Goal: Task Accomplishment & Management: Use online tool/utility

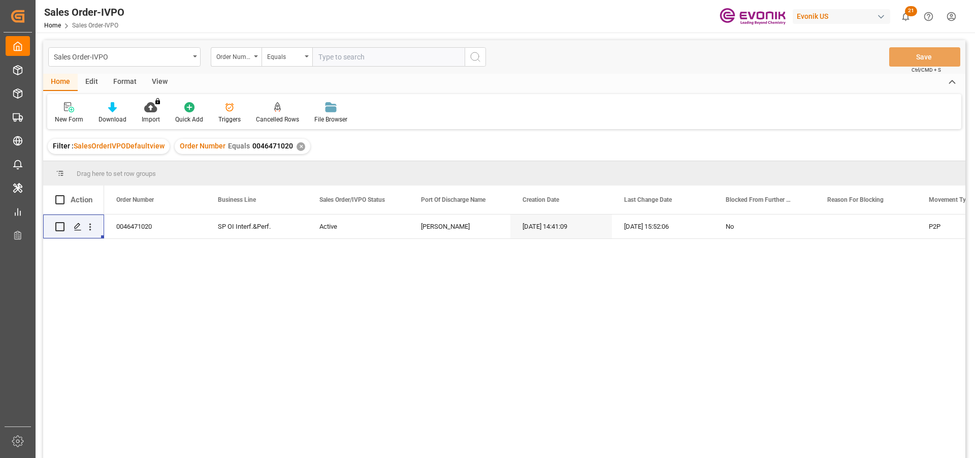
click at [297, 147] on div "✕" at bounding box center [301, 146] width 9 height 9
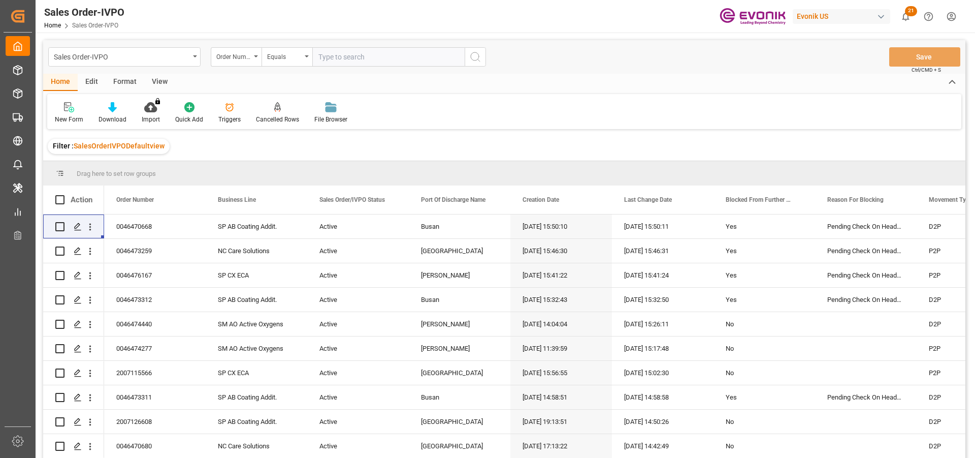
click at [344, 59] on input "text" at bounding box center [388, 56] width 152 height 19
paste input "0046466103"
type input "0046466103"
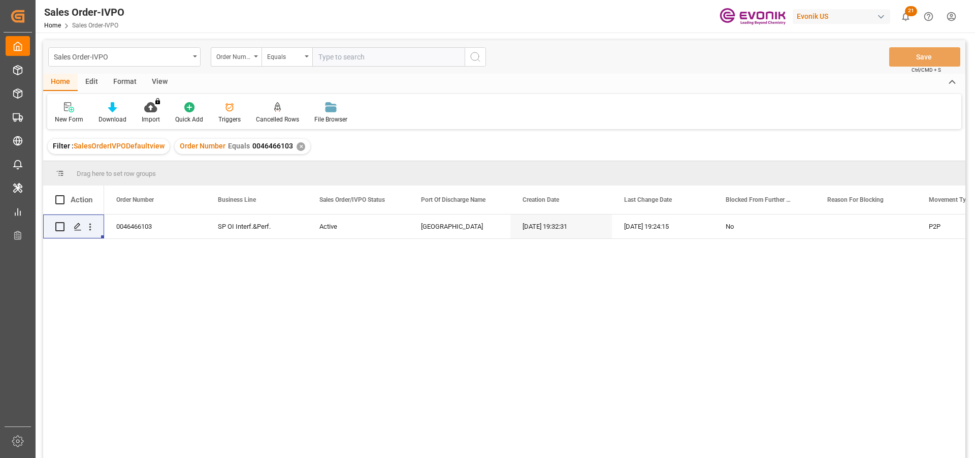
click at [181, 261] on div "0046466103 SP OI Interf.&Perf. Active Rotterdam 20.08.2025 19:32:31 16.09.2025 …" at bounding box center [534, 339] width 861 height 250
click at [297, 147] on div "✕" at bounding box center [301, 146] width 9 height 9
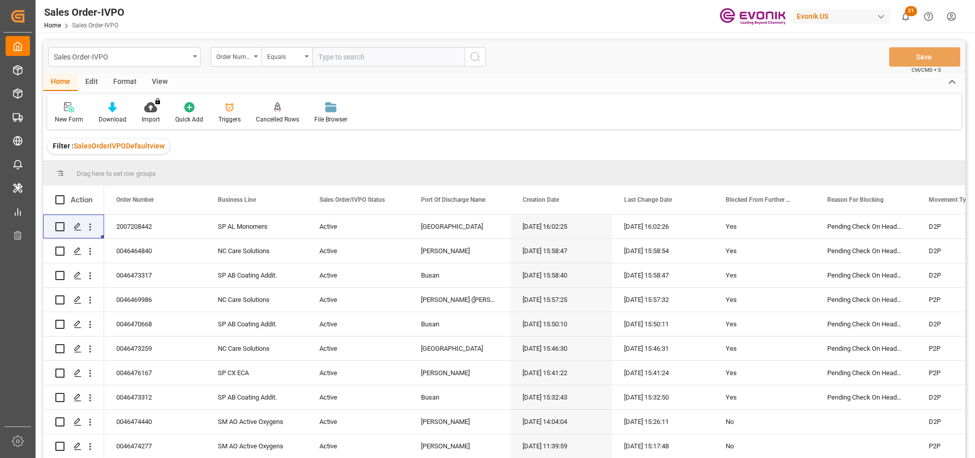
click at [348, 60] on input "text" at bounding box center [388, 56] width 152 height 19
paste input "0046472220"
type input "0046472220"
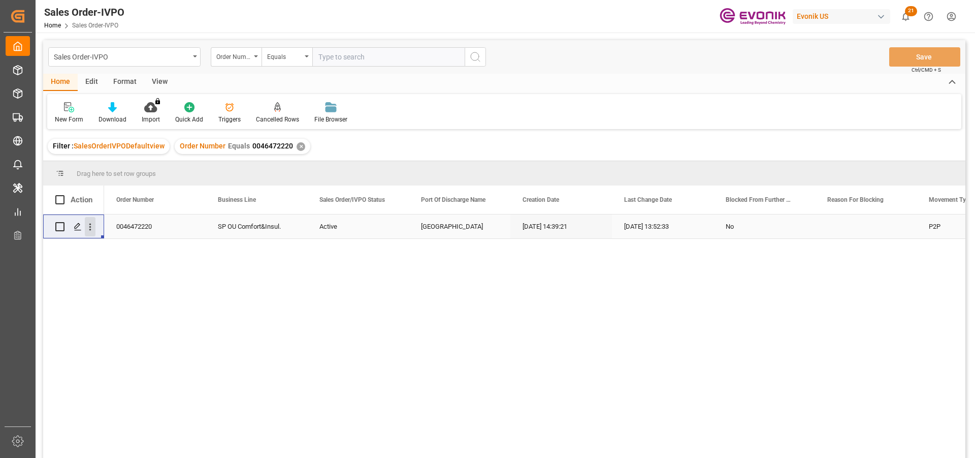
click at [91, 226] on icon "open menu" at bounding box center [90, 226] width 11 height 11
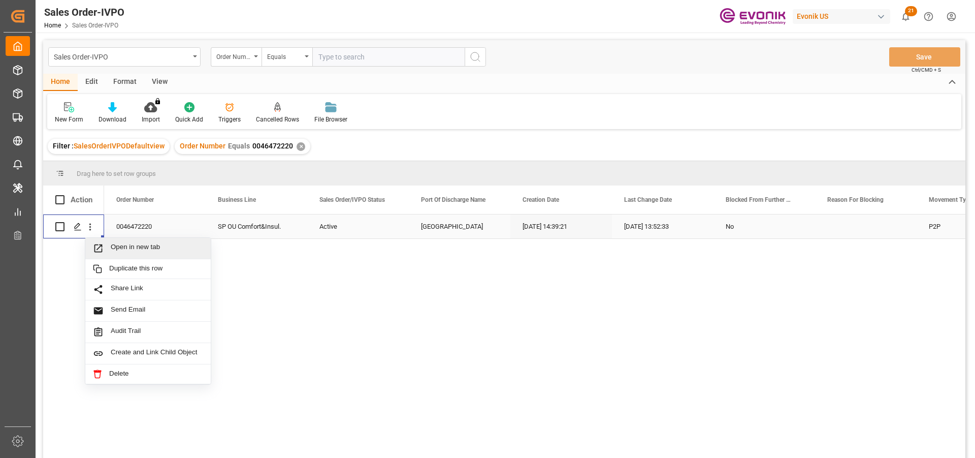
click at [171, 249] on span "Open in new tab" at bounding box center [157, 248] width 92 height 11
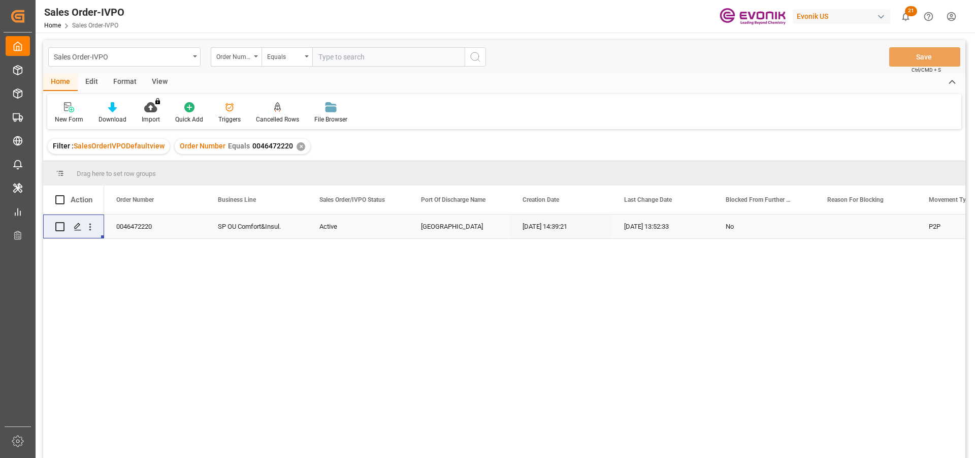
click at [350, 57] on input "text" at bounding box center [388, 56] width 152 height 19
click at [297, 148] on div "✕" at bounding box center [301, 146] width 9 height 9
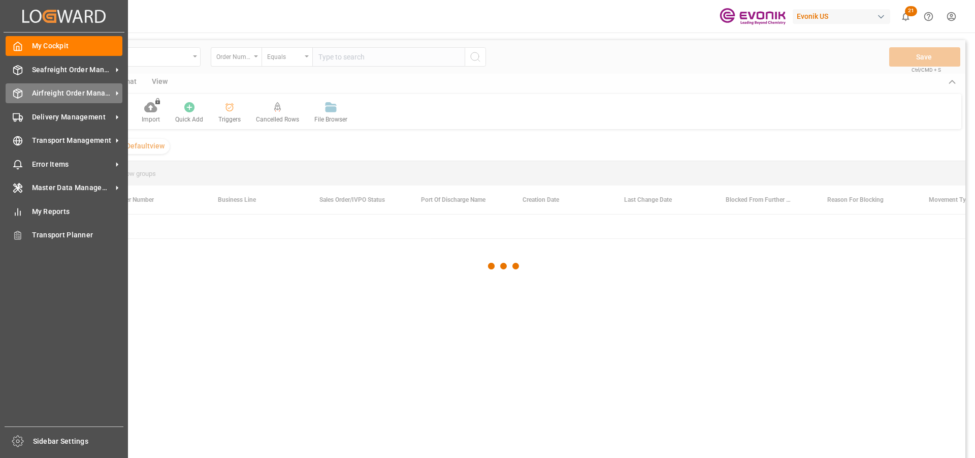
click at [21, 99] on icon at bounding box center [18, 93] width 10 height 10
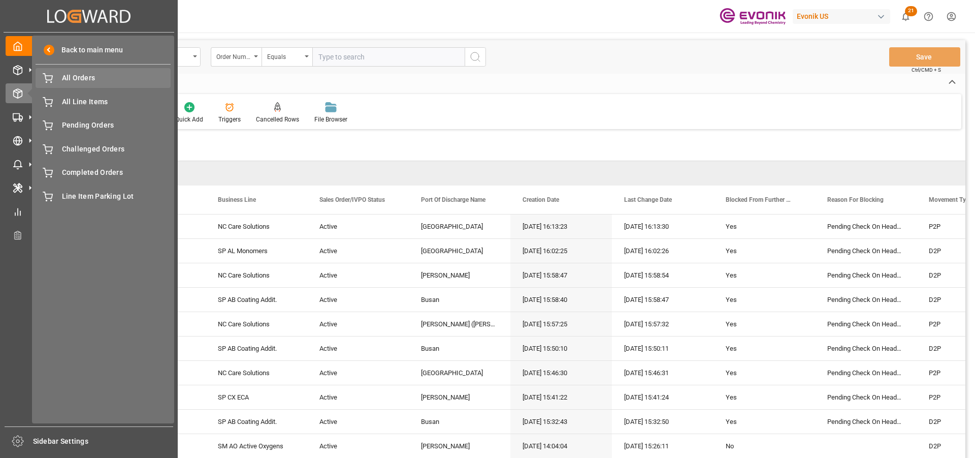
click at [89, 80] on span "All Orders" at bounding box center [116, 78] width 109 height 11
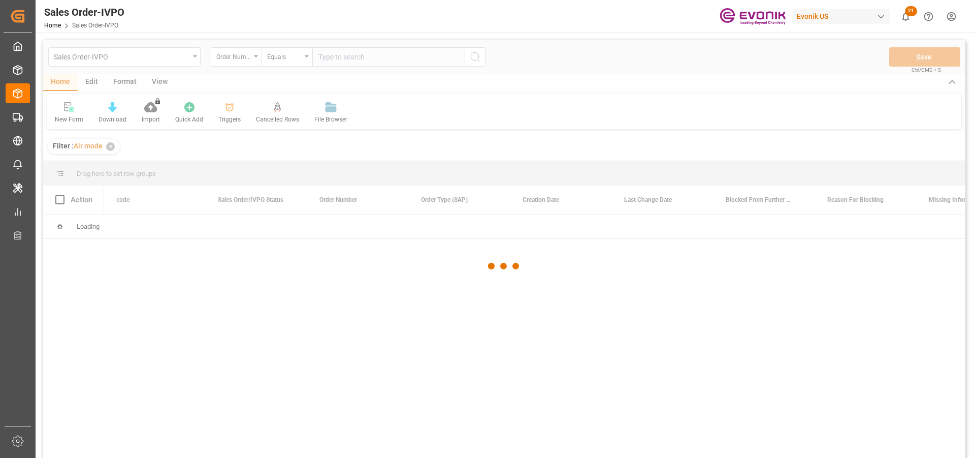
click at [333, 56] on div at bounding box center [504, 265] width 922 height 451
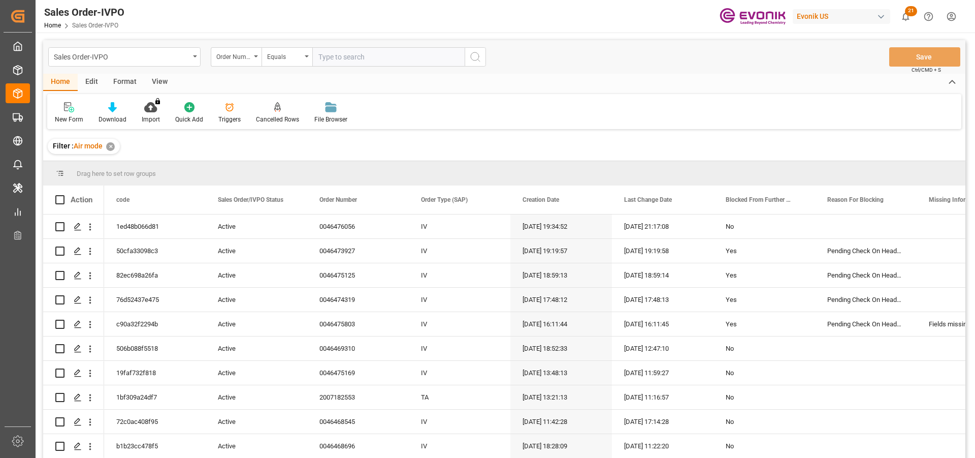
click at [333, 56] on input "text" at bounding box center [388, 56] width 152 height 19
paste input "46476056"
type input "0046476056"
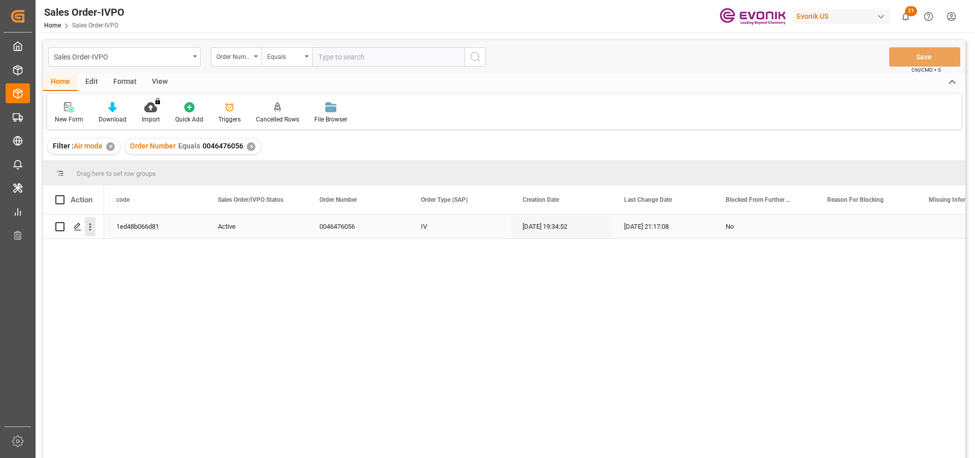
click at [93, 224] on icon "open menu" at bounding box center [90, 226] width 11 height 11
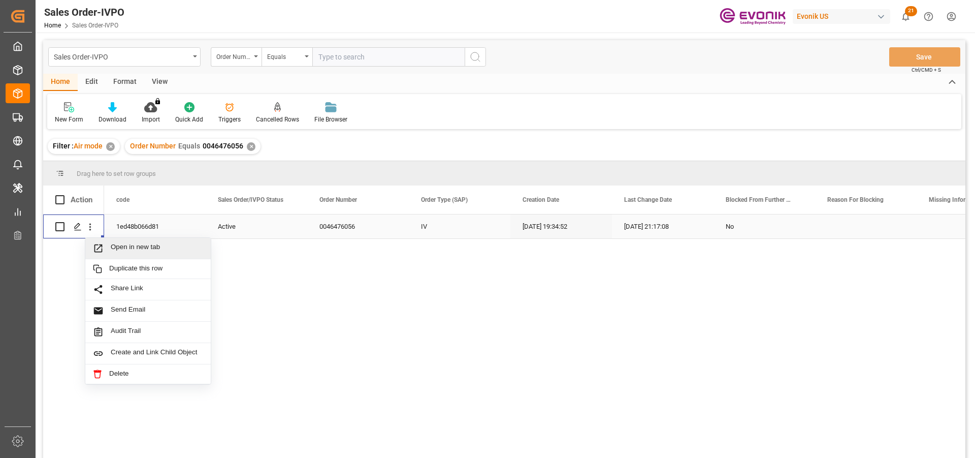
click at [116, 243] on span "Open in new tab" at bounding box center [157, 248] width 92 height 11
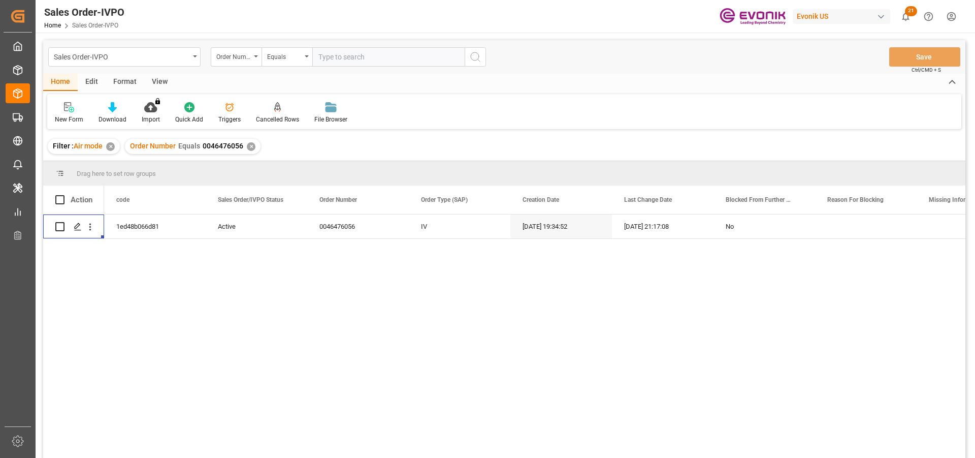
click at [250, 147] on div "✕" at bounding box center [251, 146] width 9 height 9
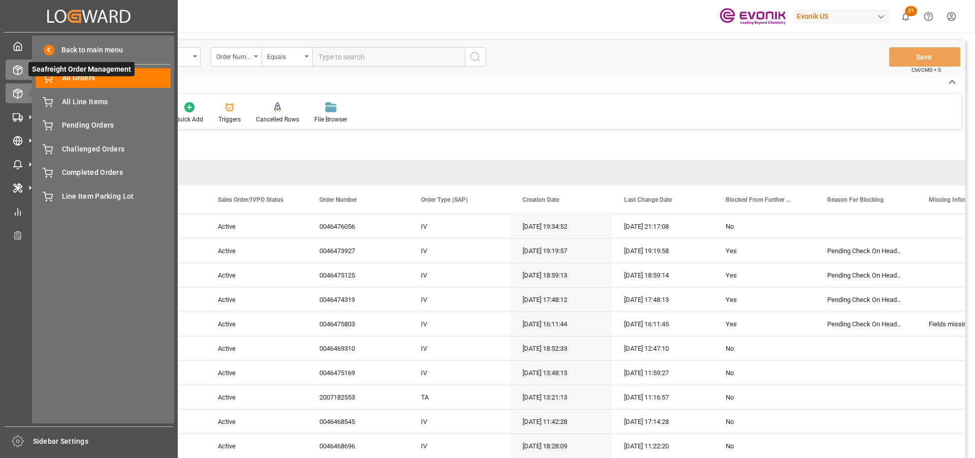
click at [20, 66] on icon at bounding box center [18, 70] width 9 height 9
click at [16, 67] on icon at bounding box center [18, 70] width 10 height 10
click at [81, 77] on span "All Orders" at bounding box center [116, 78] width 109 height 11
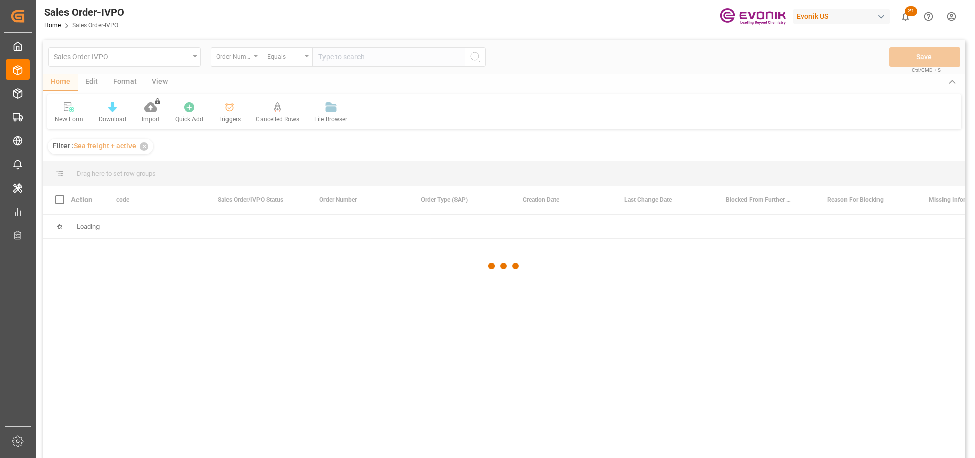
click at [341, 57] on div at bounding box center [504, 265] width 922 height 451
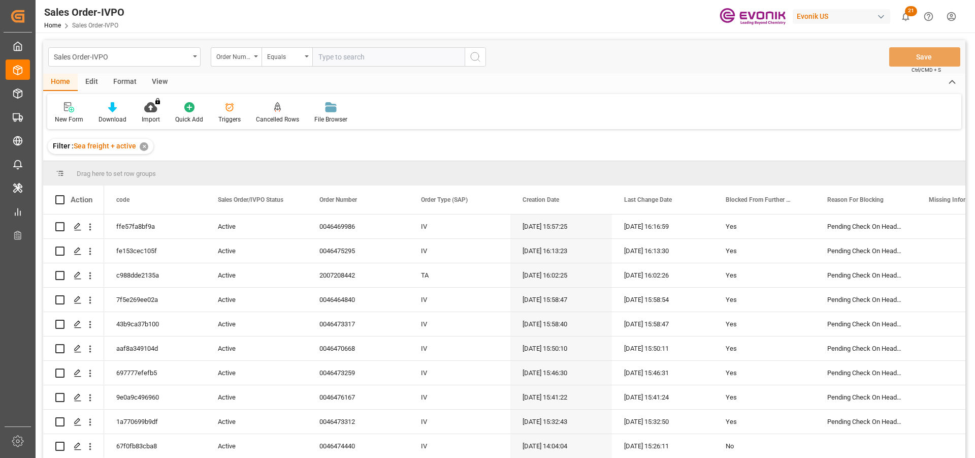
click at [341, 57] on input "text" at bounding box center [388, 56] width 152 height 19
paste input "0046475846"
type input "0046475846"
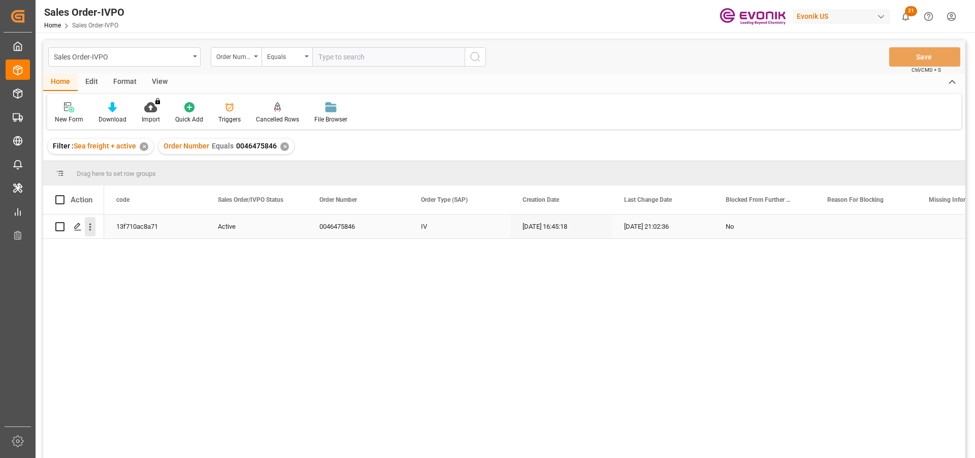
click at [86, 226] on icon "open menu" at bounding box center [90, 226] width 11 height 11
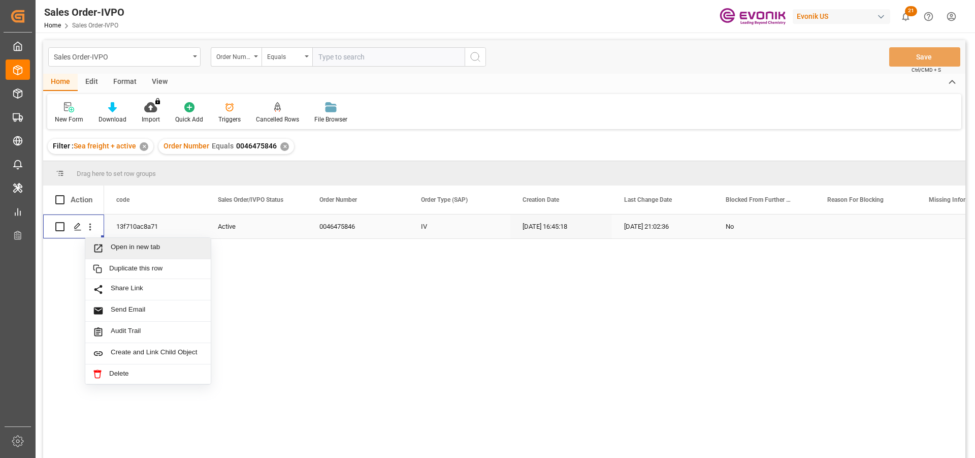
click at [120, 256] on div "Open in new tab" at bounding box center [147, 248] width 125 height 21
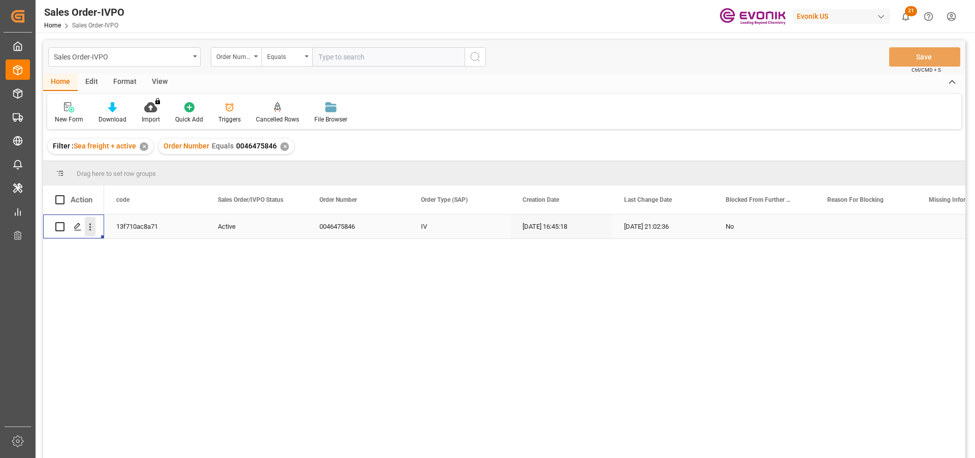
click at [91, 227] on icon "open menu" at bounding box center [90, 226] width 2 height 7
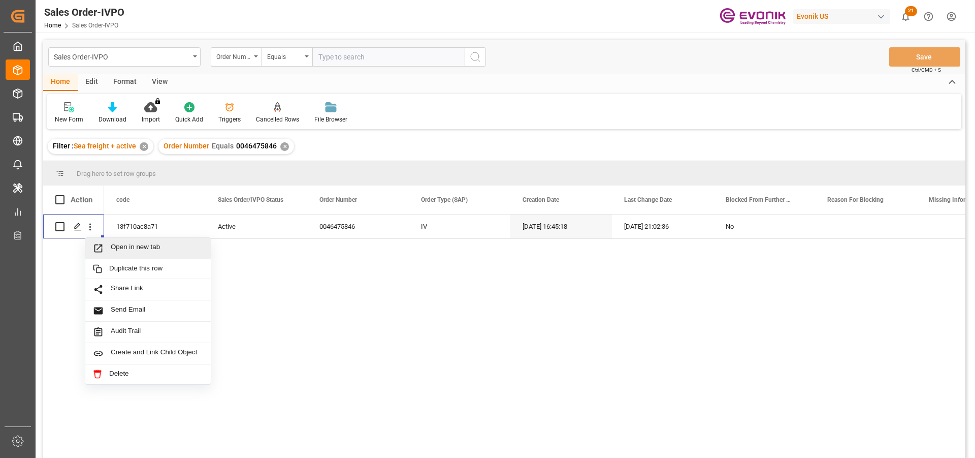
click at [281, 146] on div "✕" at bounding box center [284, 146] width 9 height 9
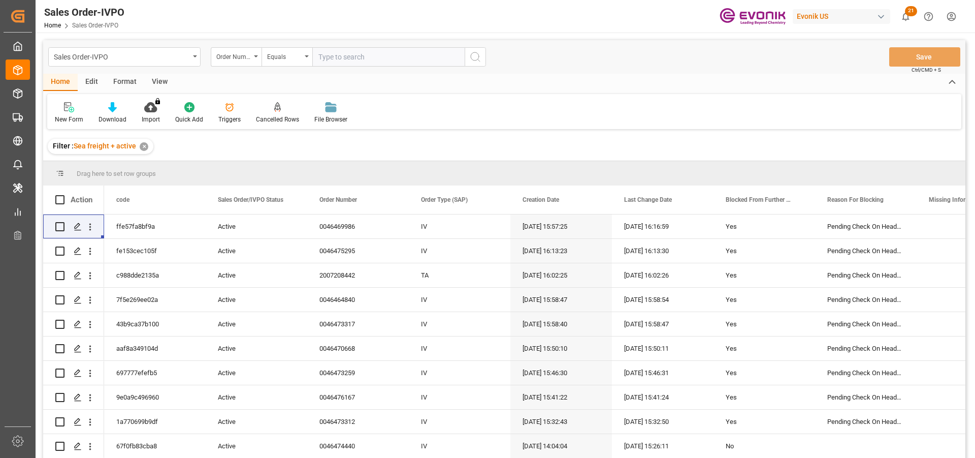
click at [353, 59] on input "text" at bounding box center [388, 56] width 152 height 19
paste input "0046475846"
type input "0046475846"
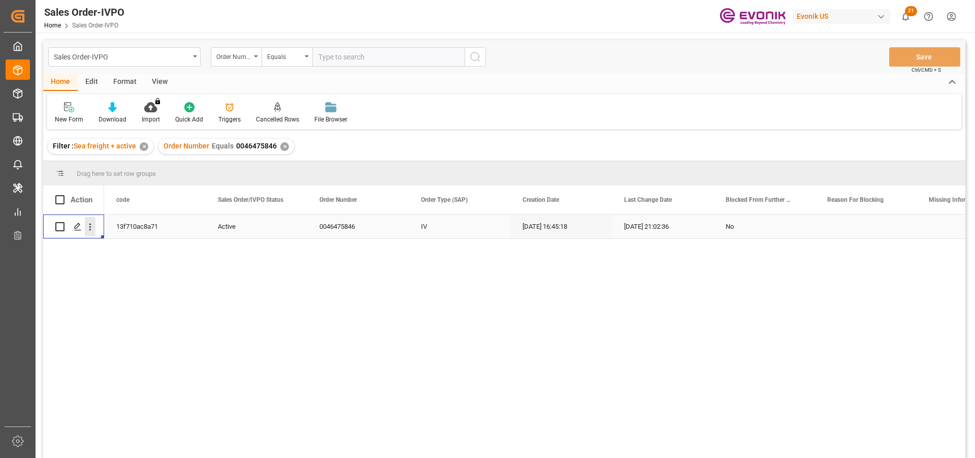
click at [94, 226] on icon "open menu" at bounding box center [90, 226] width 11 height 11
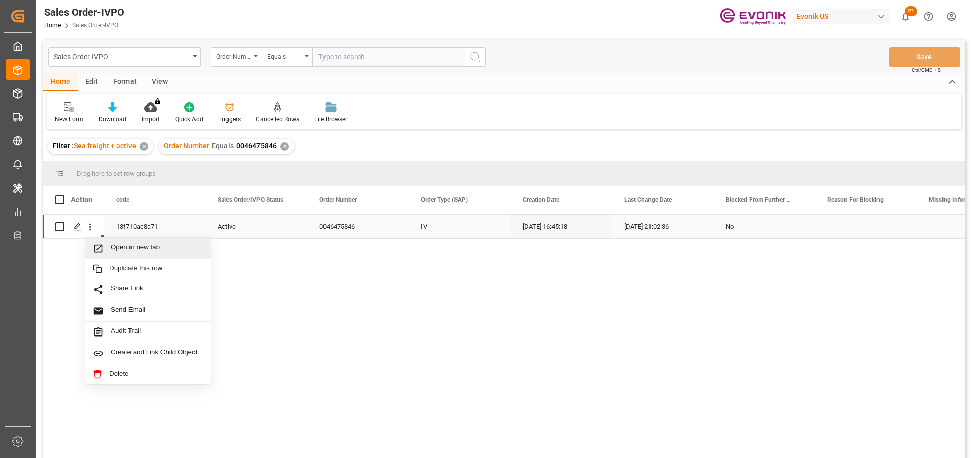
click at [112, 246] on span "Open in new tab" at bounding box center [157, 248] width 92 height 11
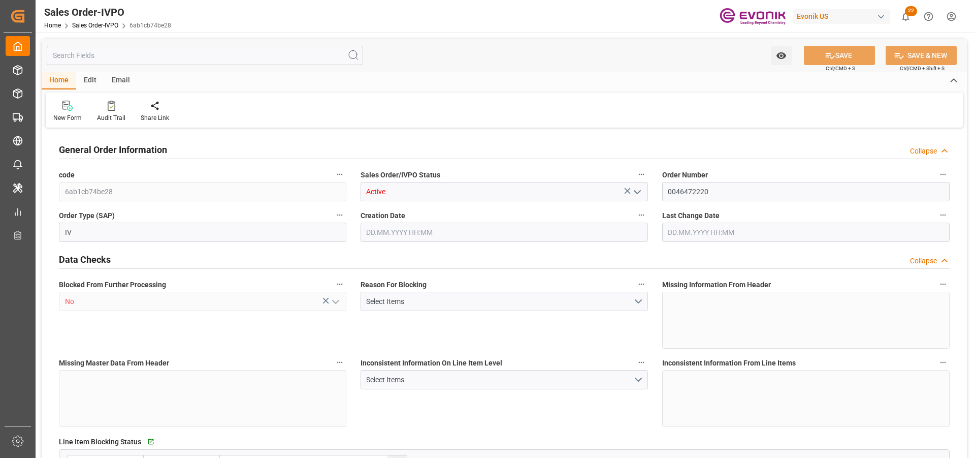
type input "BEANR"
type input "0"
type input "1"
type input "2"
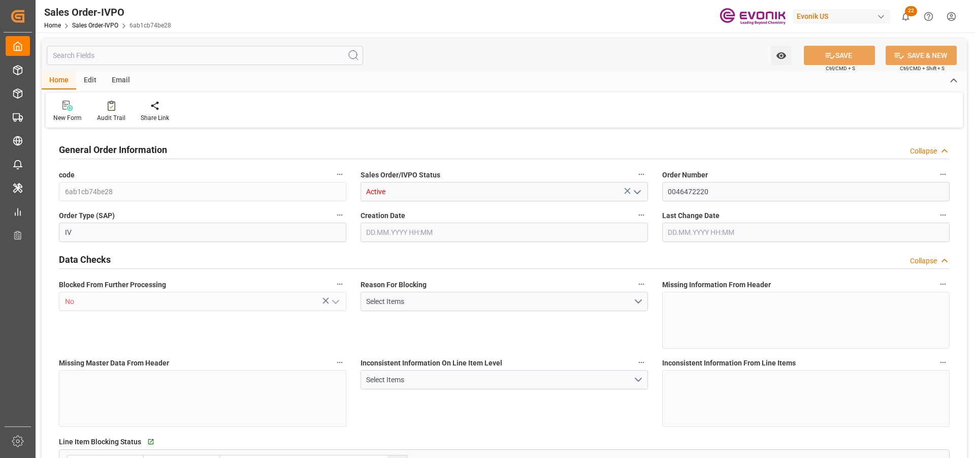
type input "16470"
type input "50.112"
type input "17000"
type input "30"
type input "08.09.2025 14:39"
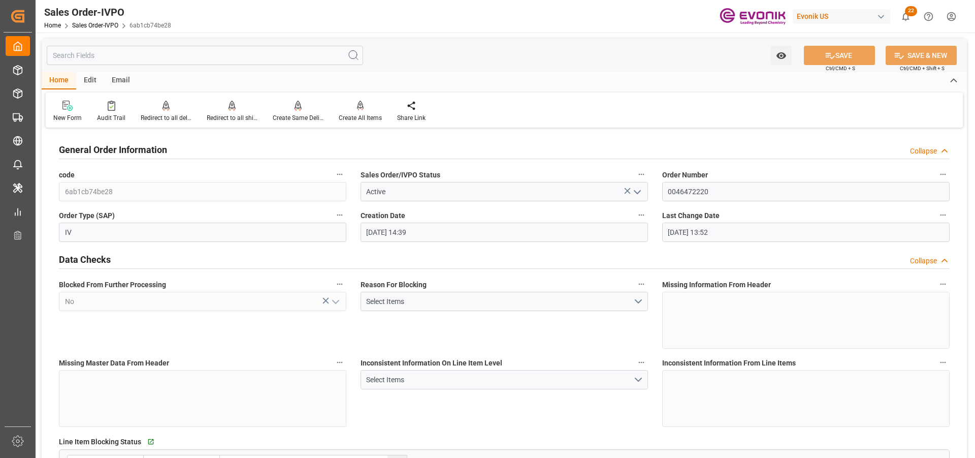
type input "18.09.2025 13:52"
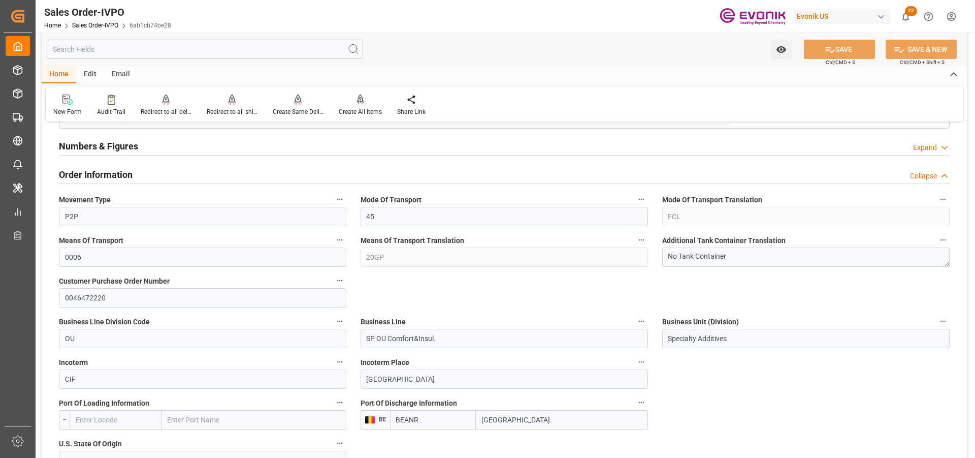
scroll to position [609, 0]
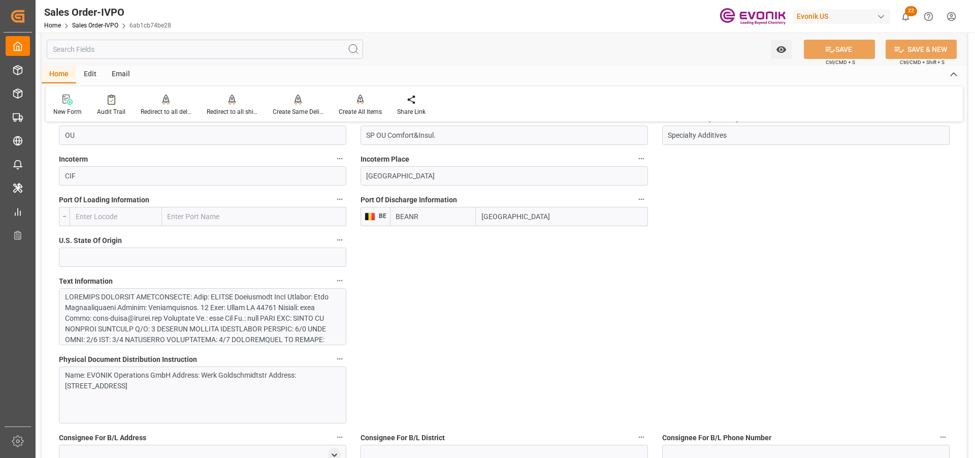
click at [156, 302] on div at bounding box center [199, 424] width 268 height 267
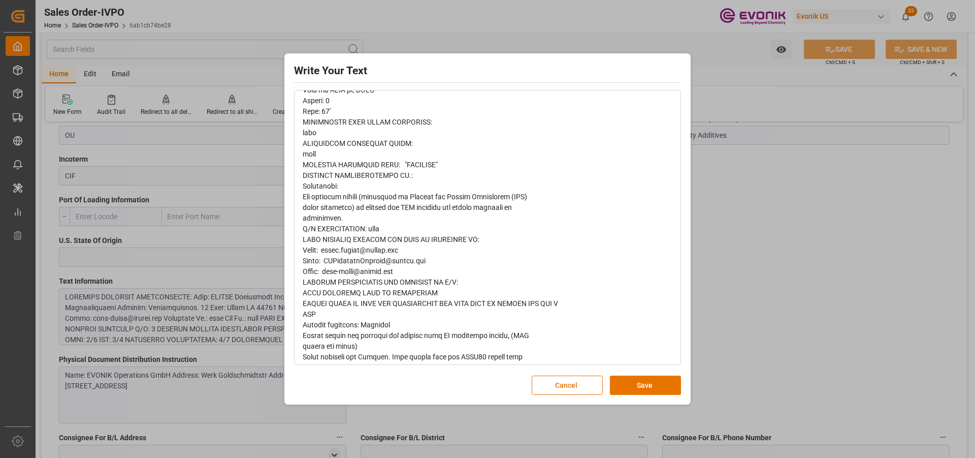
scroll to position [476, 0]
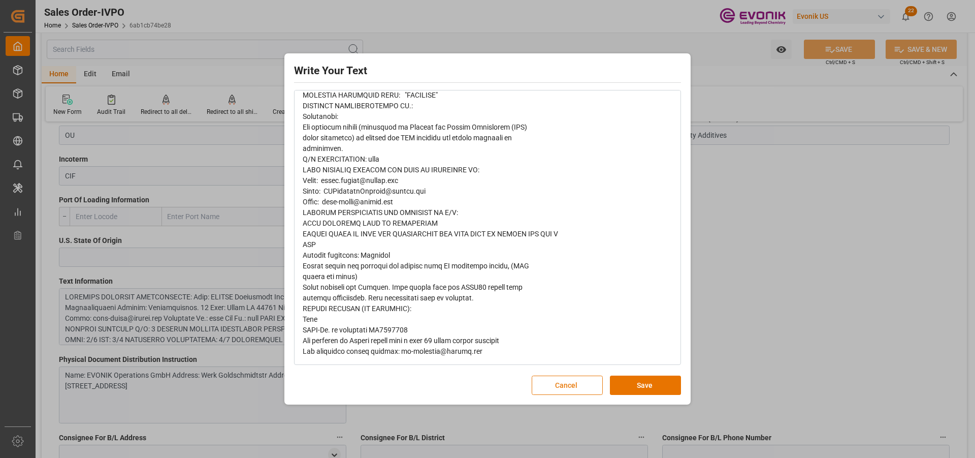
click at [582, 385] on button "Cancel" at bounding box center [567, 384] width 71 height 19
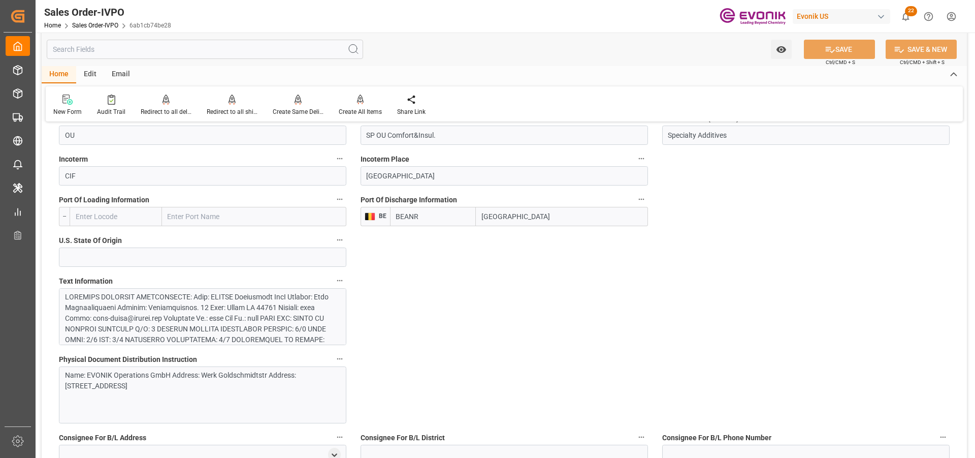
click at [190, 300] on div at bounding box center [199, 424] width 268 height 267
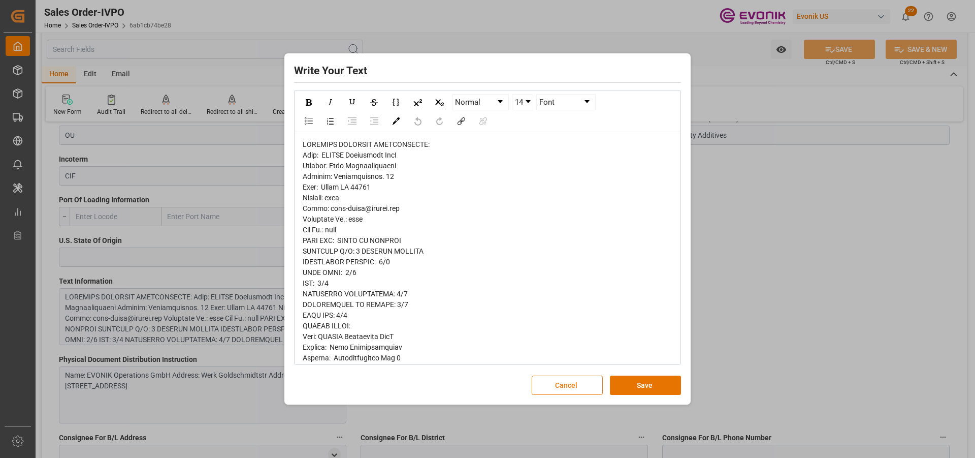
click at [554, 386] on button "Cancel" at bounding box center [567, 384] width 71 height 19
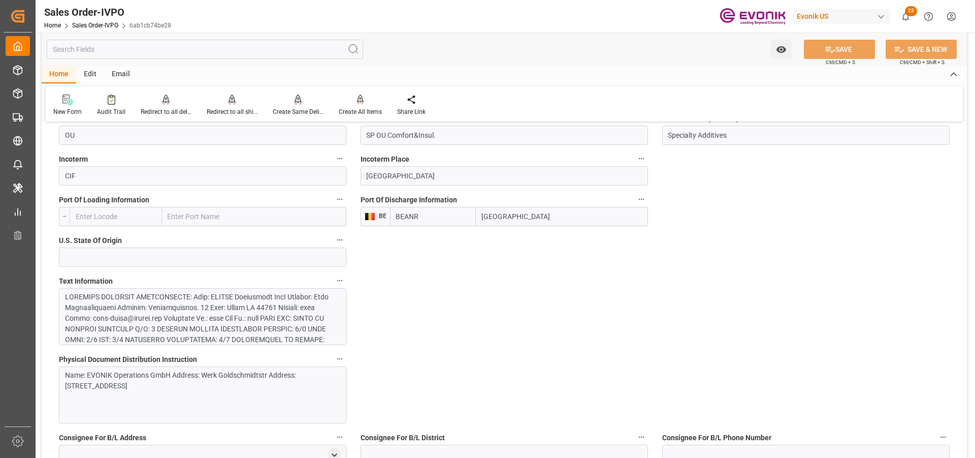
click at [232, 317] on div at bounding box center [199, 424] width 268 height 267
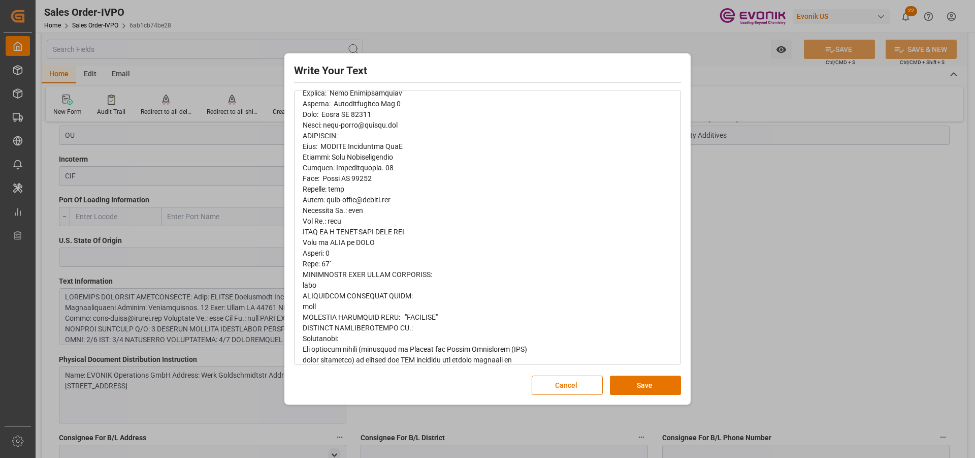
scroll to position [355, 0]
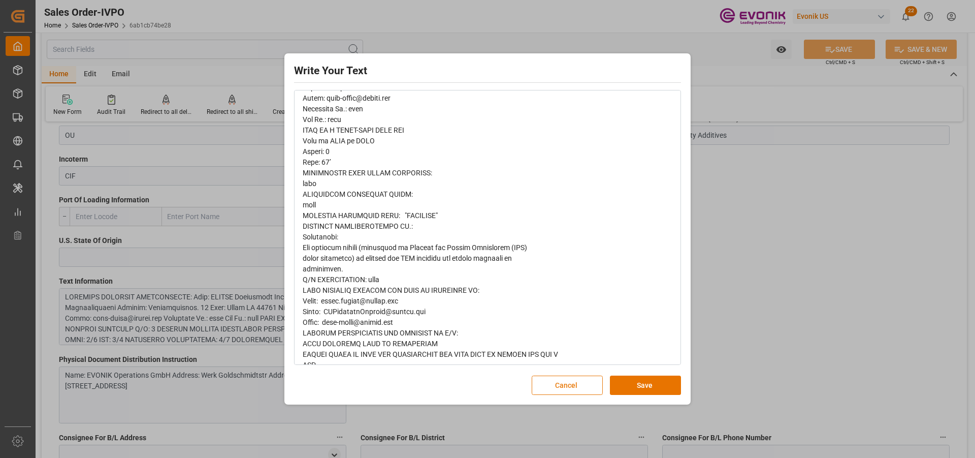
click at [560, 386] on button "Cancel" at bounding box center [567, 384] width 71 height 19
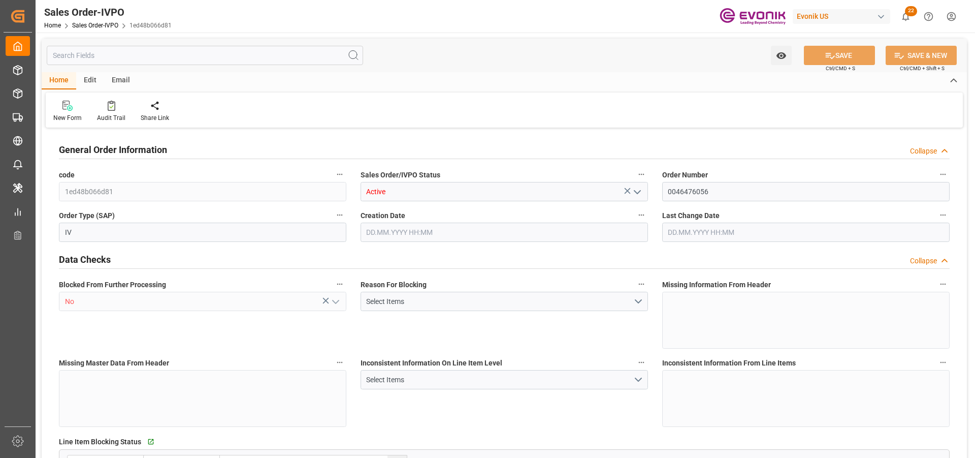
type input "BRVCP"
type input "6223.1"
type input "1"
type input "1368.368"
type input "02.10.2025 19:34"
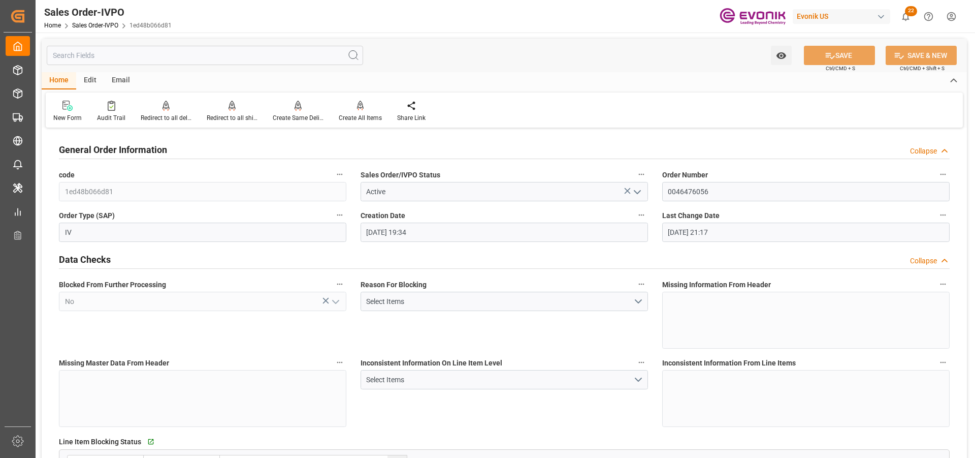
type input "[DATE] 21:17"
click at [225, 110] on div at bounding box center [232, 105] width 51 height 11
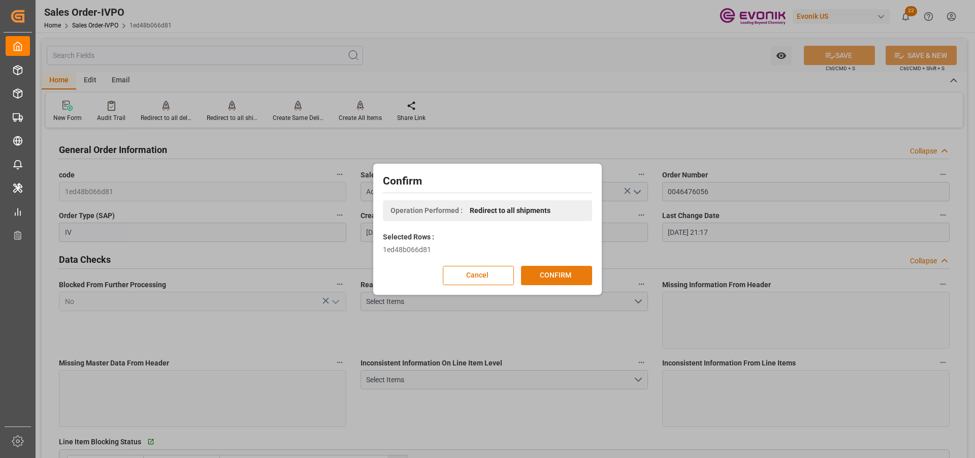
click at [546, 274] on button "CONFIRM" at bounding box center [556, 275] width 71 height 19
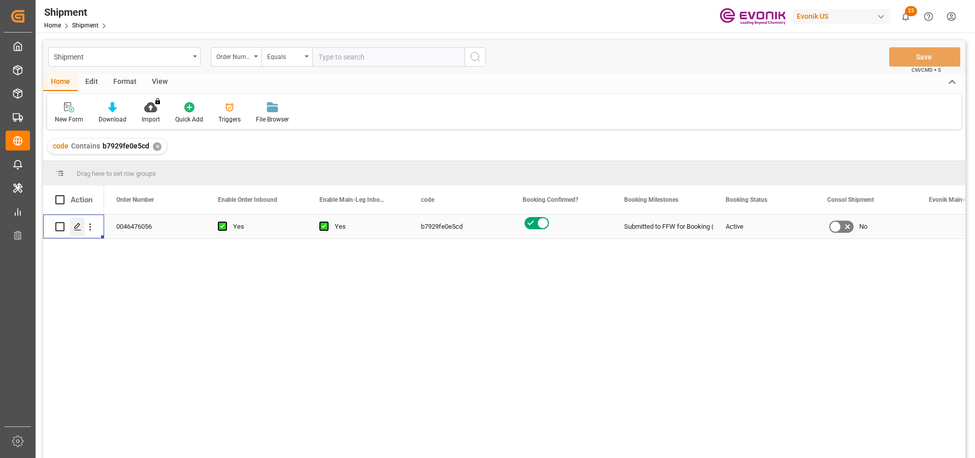
click at [80, 229] on icon "Press SPACE to select this row." at bounding box center [78, 226] width 8 height 8
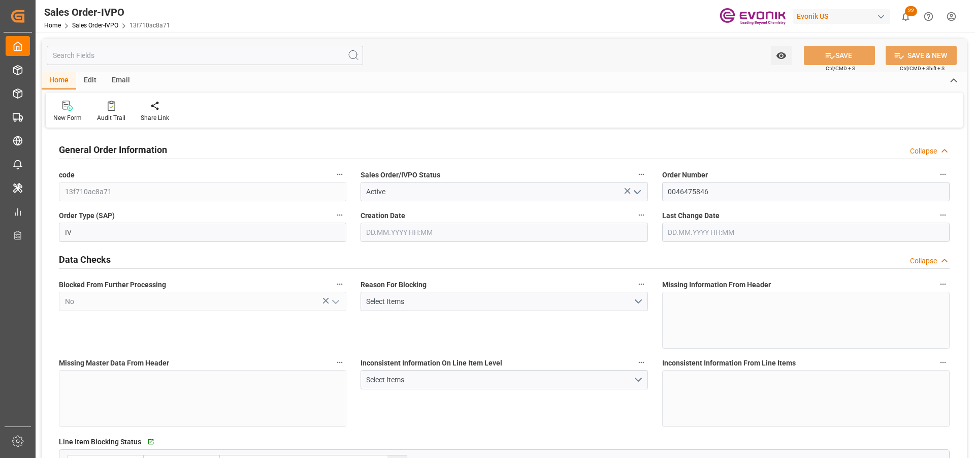
type input "NLRTM"
type input "[PERSON_NAME]@evonik.comTelephone: 49 2365 49 84486Fax No: N/A"
type input "0"
type input "1"
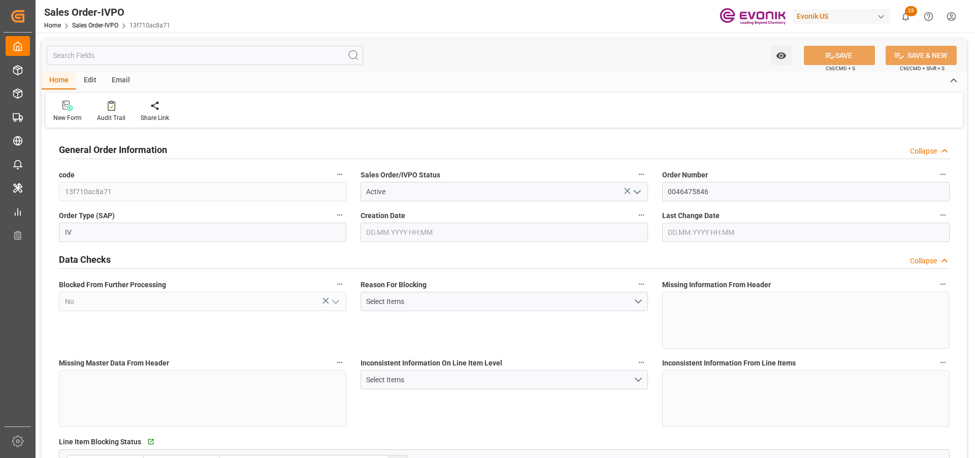
type input "1"
type input "17640"
type input "33.8254"
type input "19000"
type input "60"
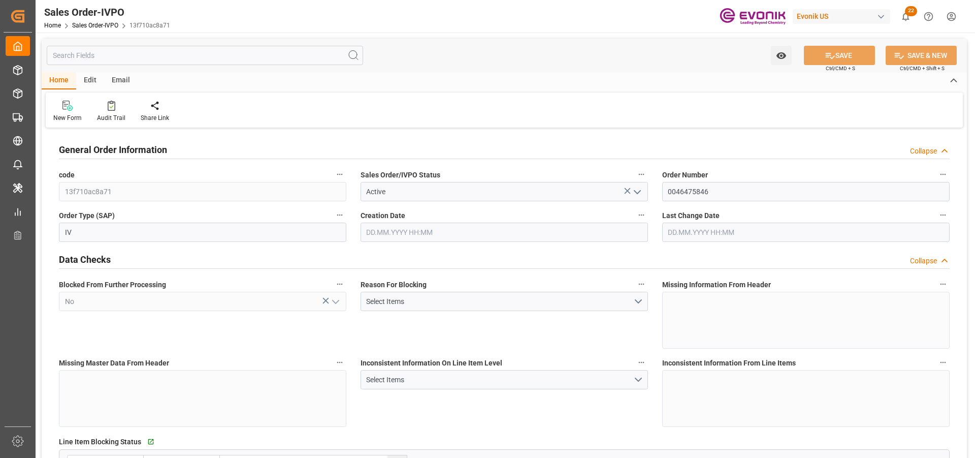
type input "[DATE] 16:45"
type input "[DATE] 21:02"
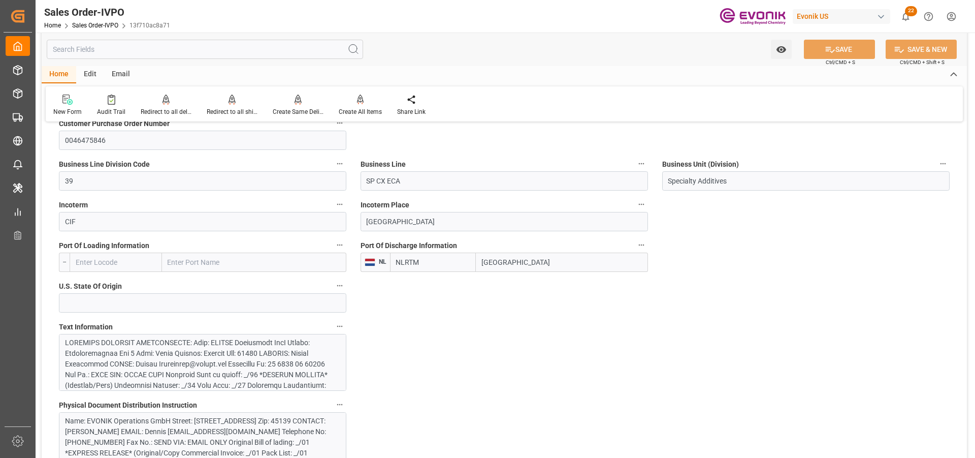
scroll to position [660, 0]
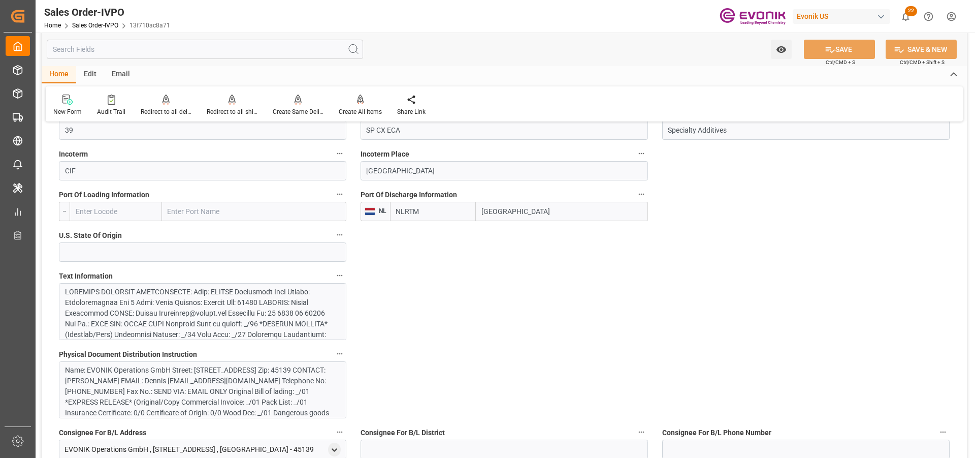
click at [246, 304] on div at bounding box center [199, 408] width 268 height 245
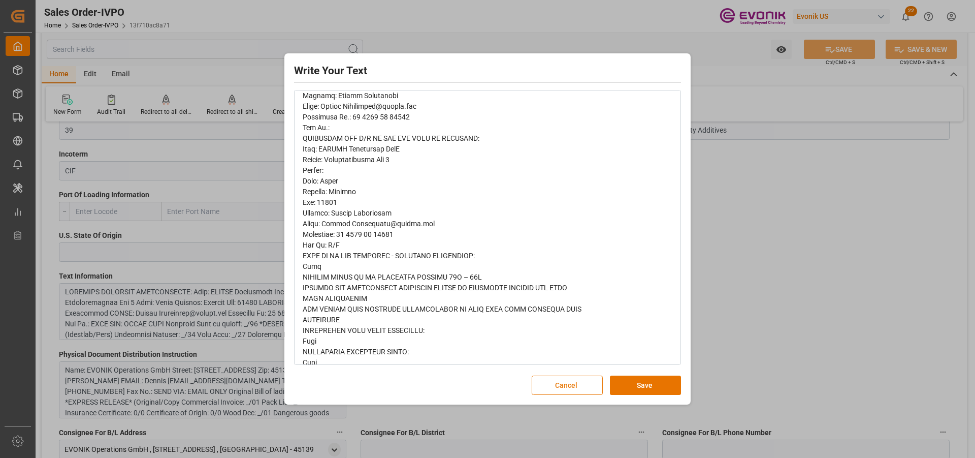
scroll to position [0, 0]
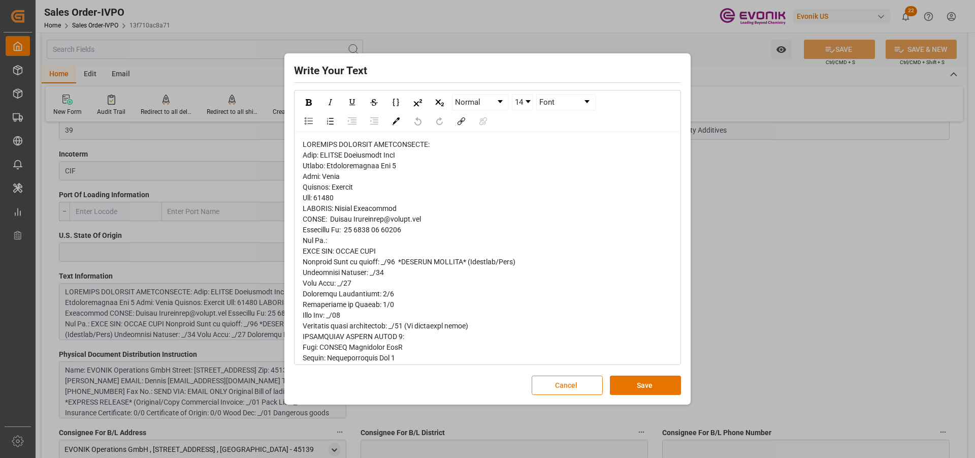
click at [548, 377] on button "Cancel" at bounding box center [567, 384] width 71 height 19
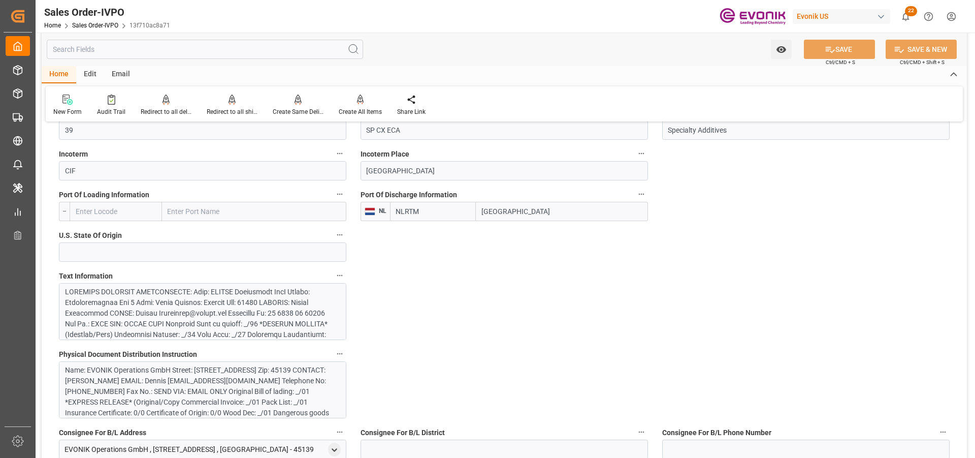
type input "[PERSON_NAME]@evonik.comTelephone: 49 2365 49 84486Fax No: N/A"
